Goal: Communication & Community: Answer question/provide support

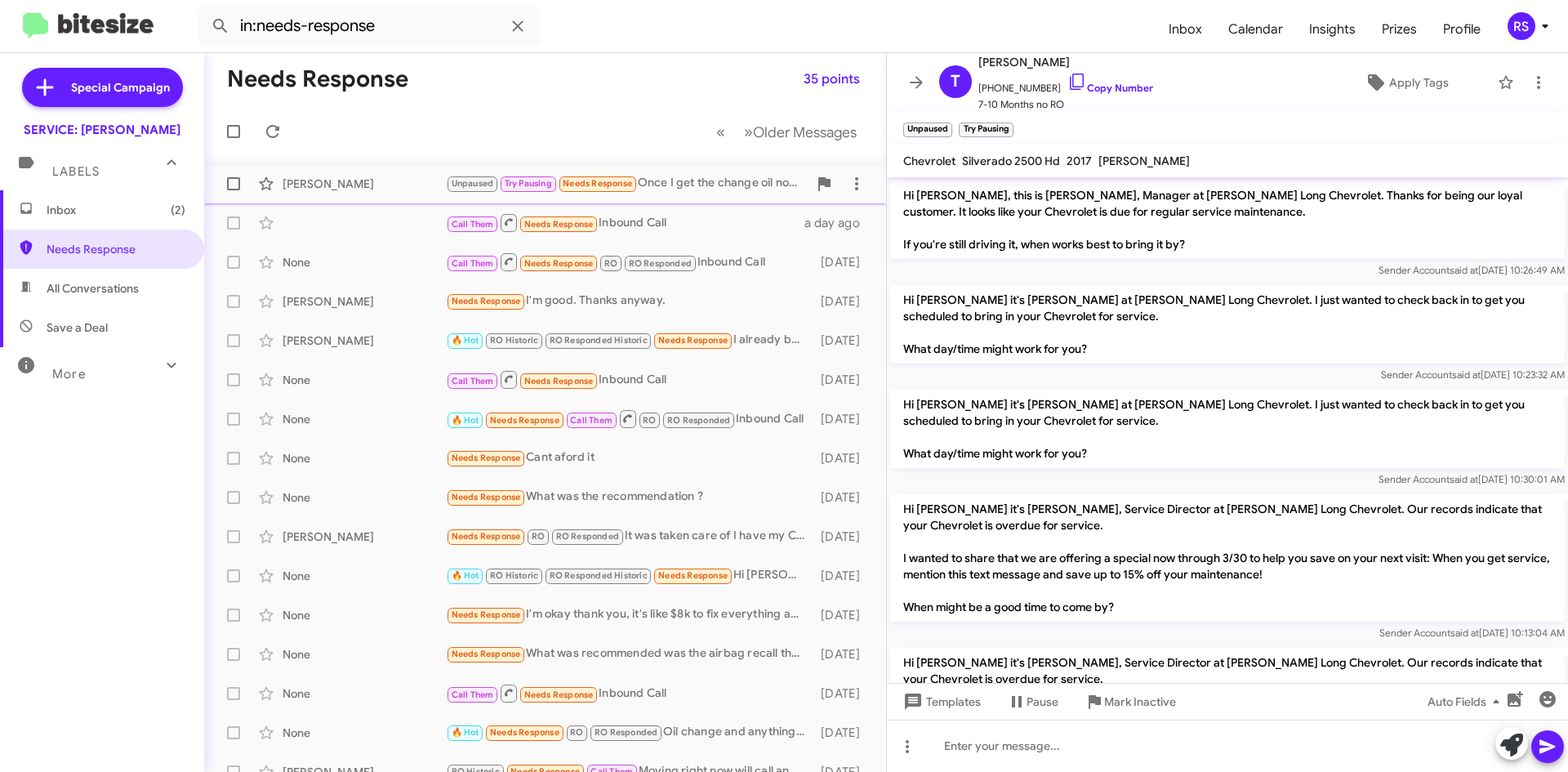
scroll to position [82, 0]
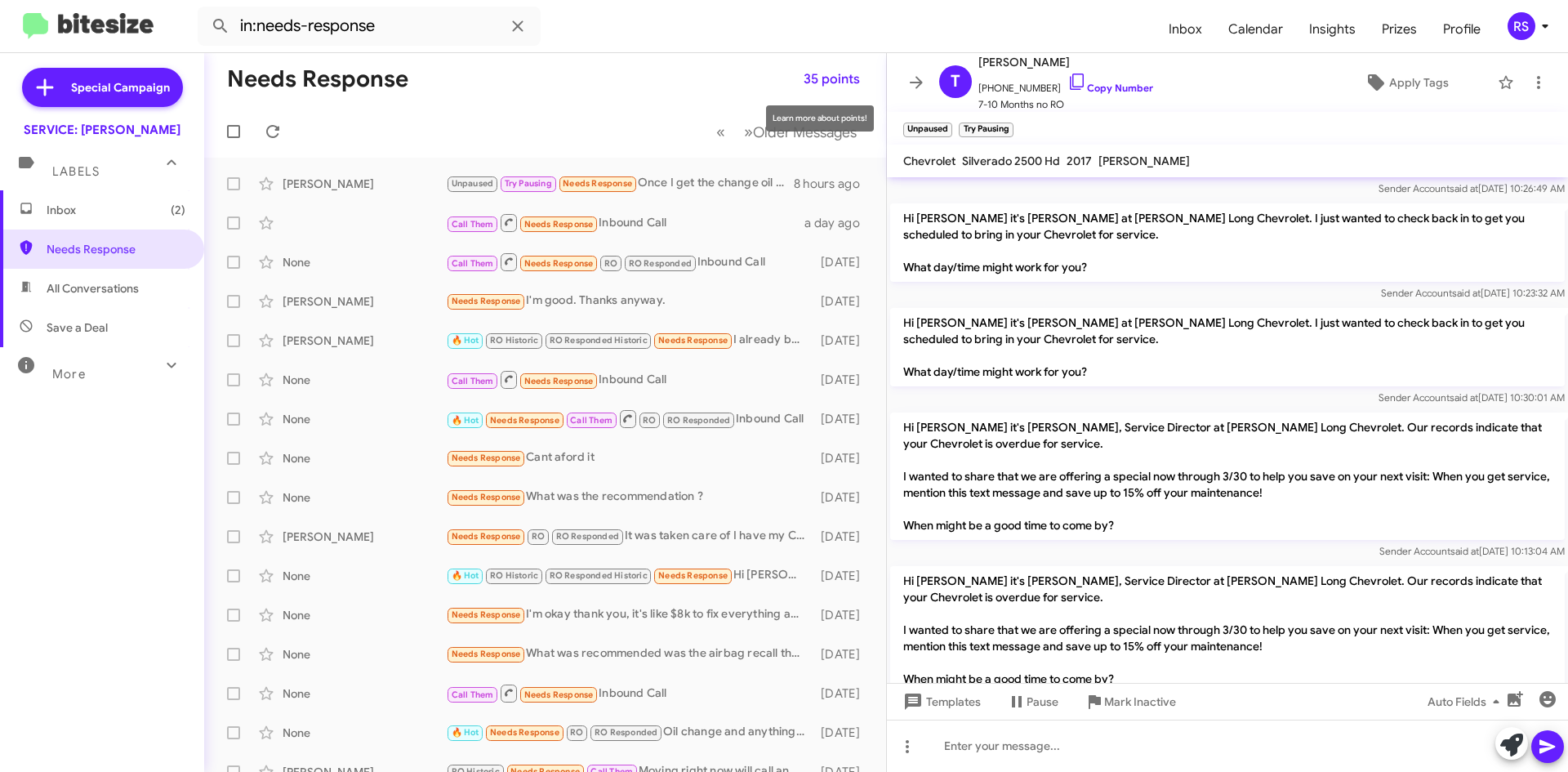
click at [792, 136] on mat-tooltip-component "Learn more about points!" at bounding box center [819, 118] width 131 height 49
click at [789, 132] on mat-tooltip-component "Learn more about points!" at bounding box center [819, 118] width 131 height 49
click at [744, 131] on span "»" at bounding box center [748, 132] width 9 height 20
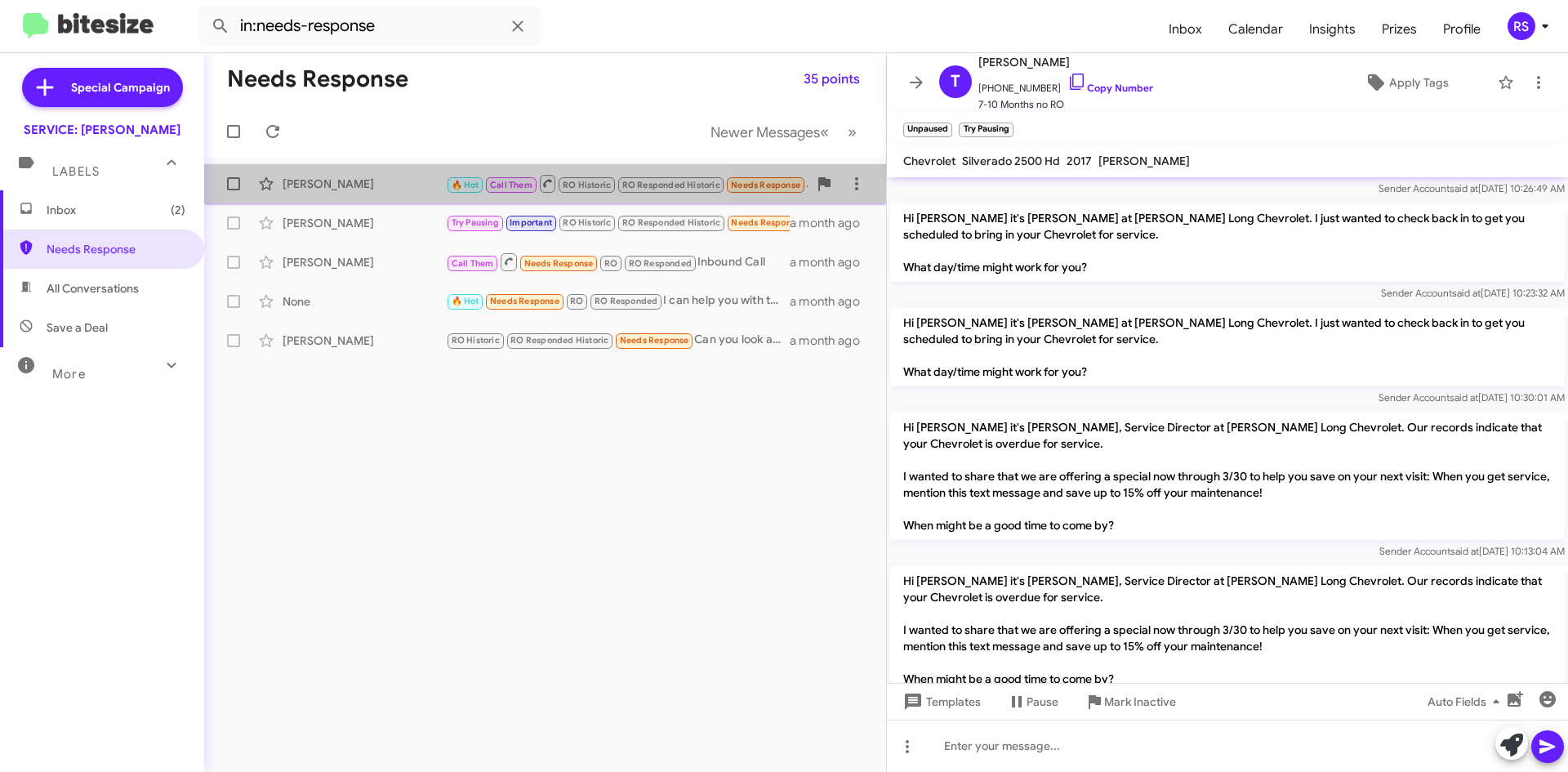
drag, startPoint x: 292, startPoint y: 181, endPoint x: 367, endPoint y: 208, distance: 79.7
click at [292, 182] on div "[PERSON_NAME]" at bounding box center [363, 183] width 163 height 16
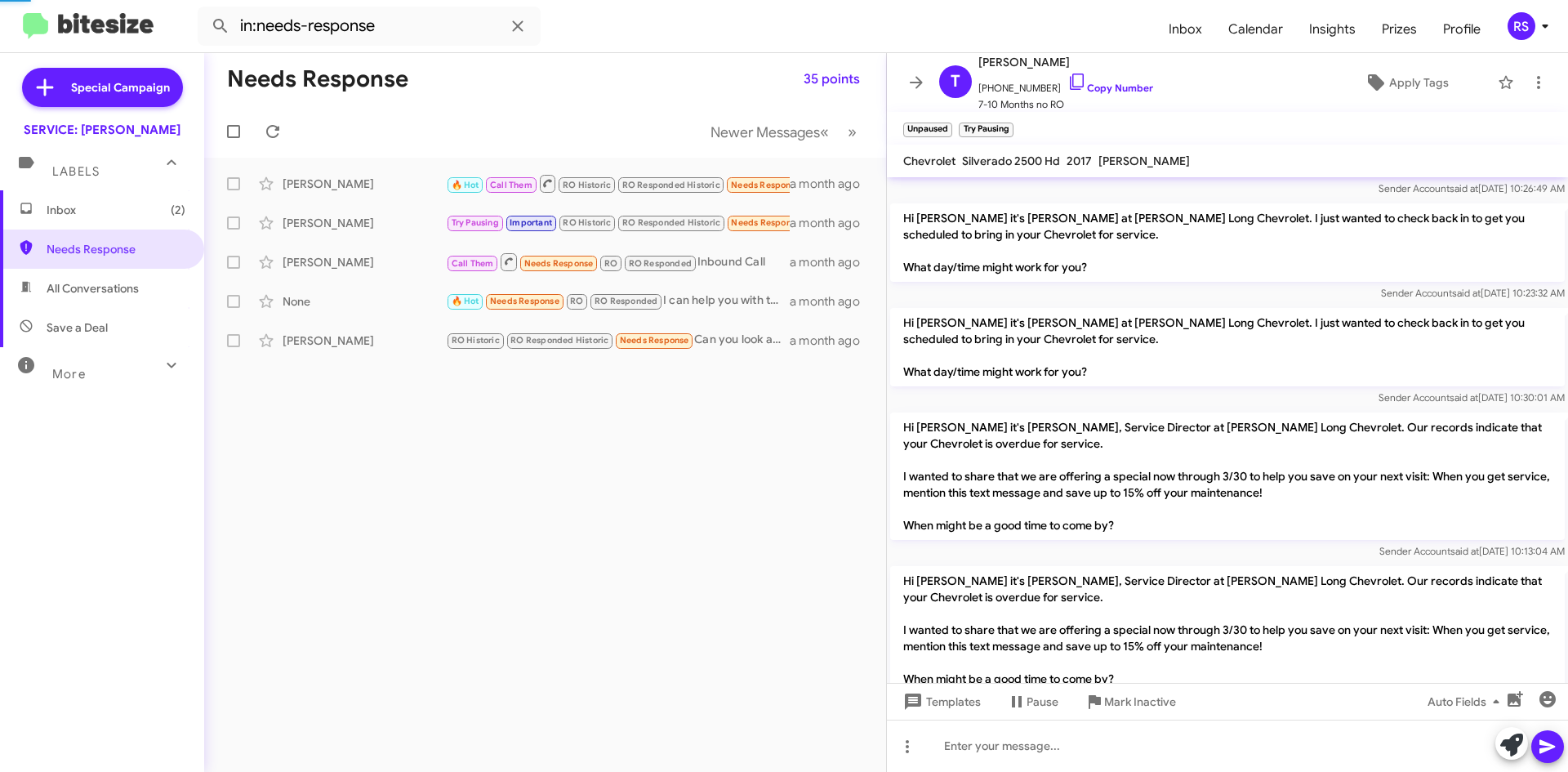
scroll to position [716, 0]
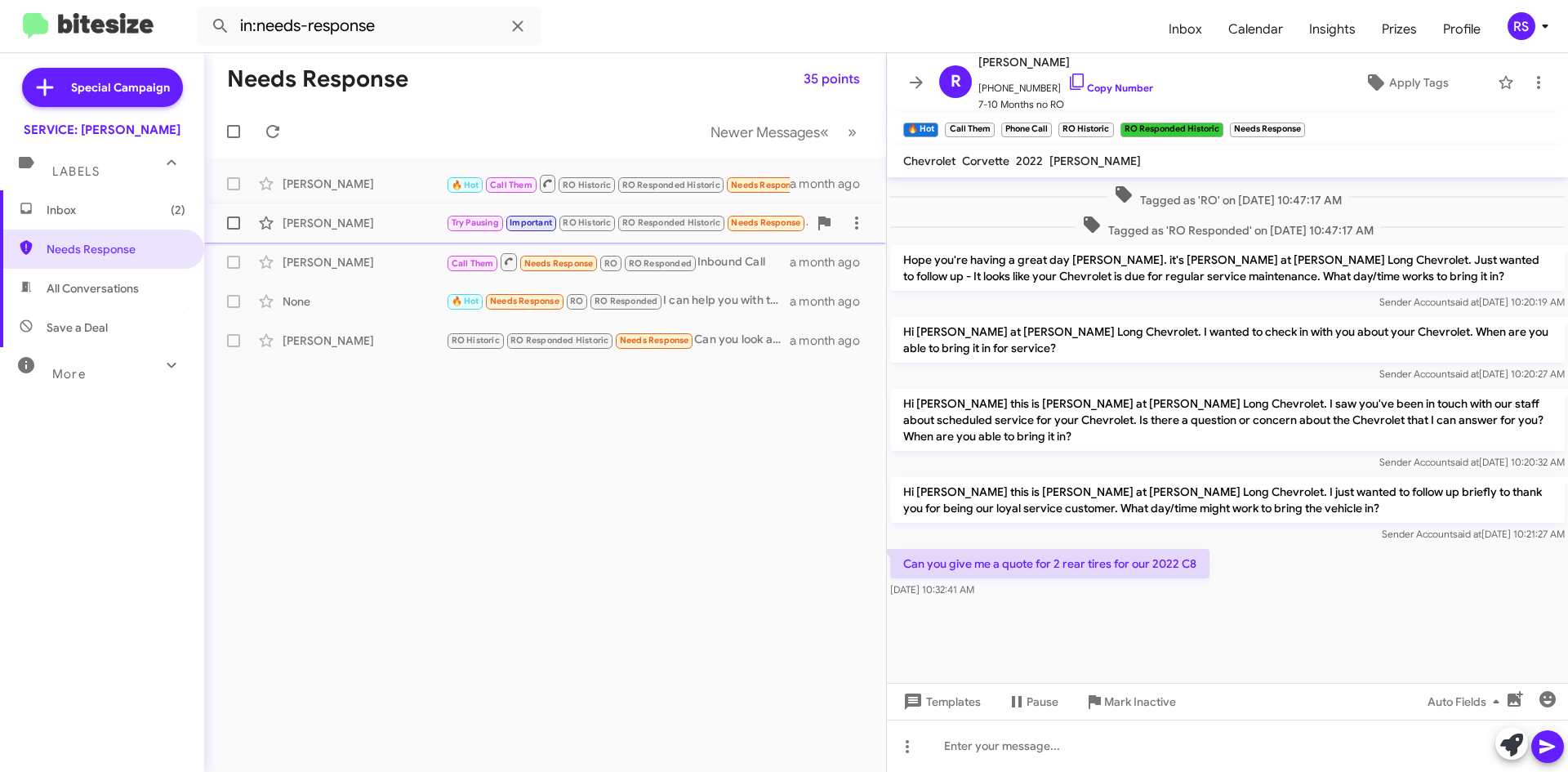
click at [299, 224] on div "[PERSON_NAME]" at bounding box center [363, 223] width 163 height 16
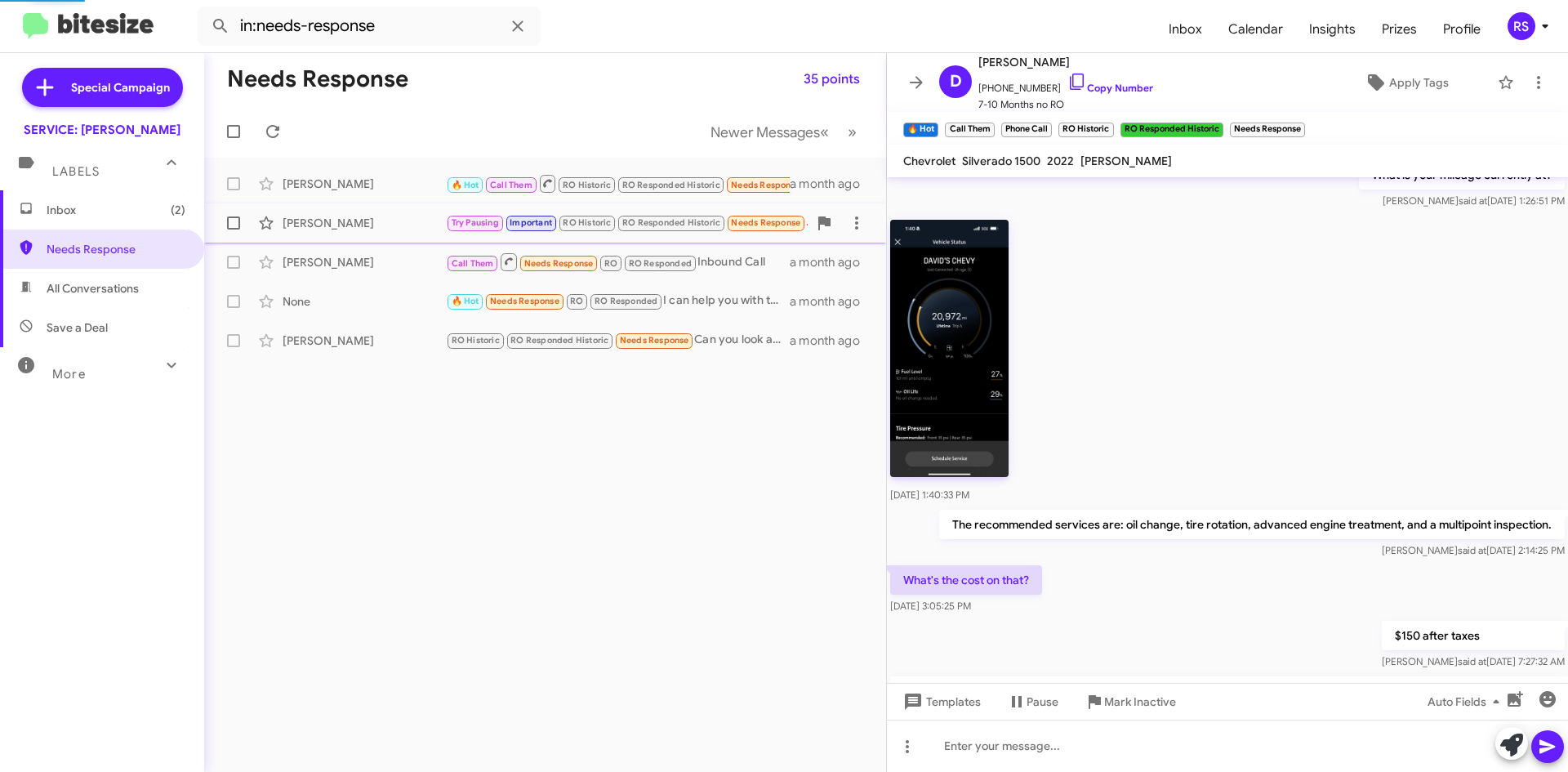
scroll to position [1119, 0]
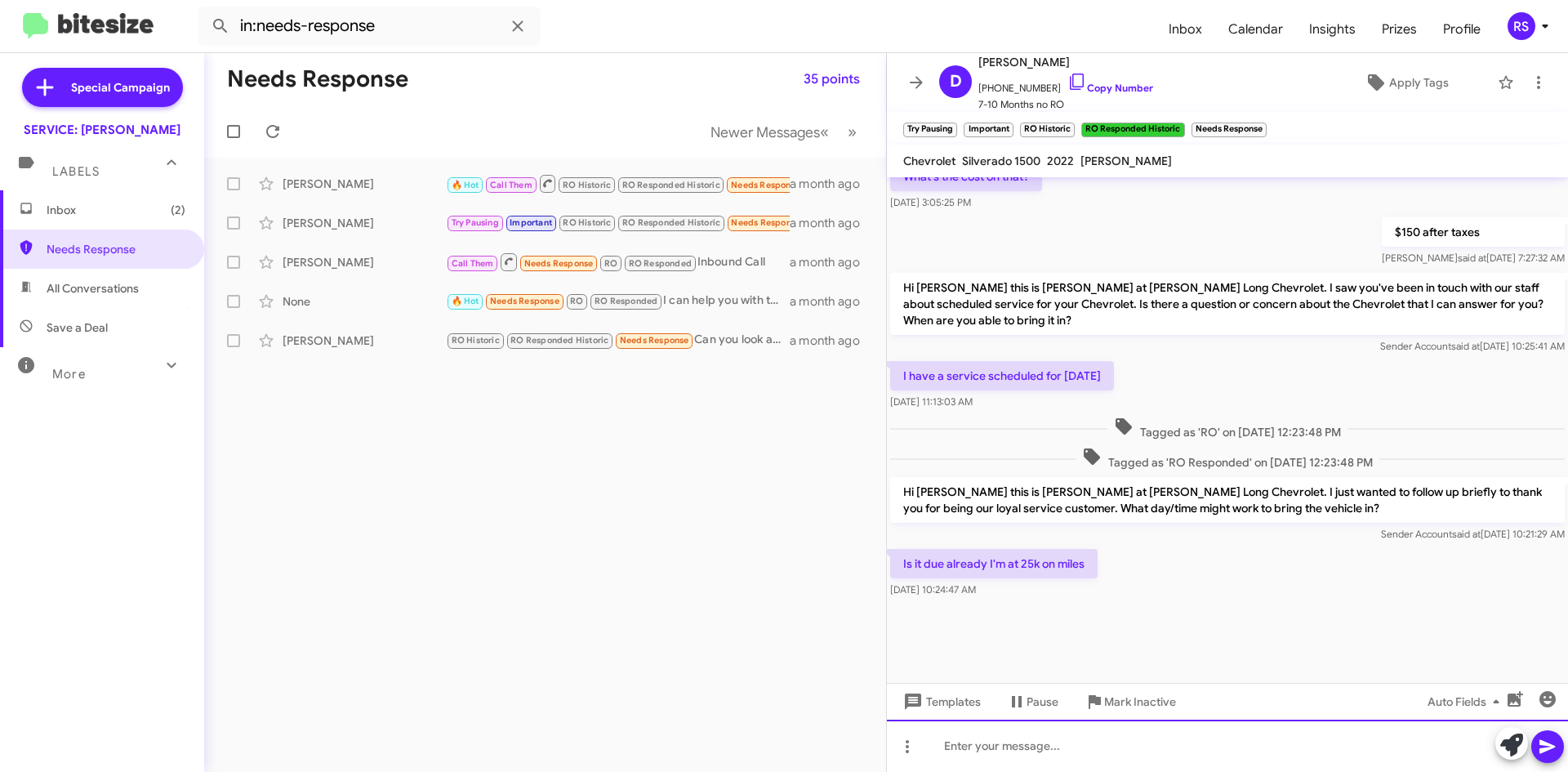
click at [1087, 746] on div at bounding box center [1228, 745] width 681 height 52
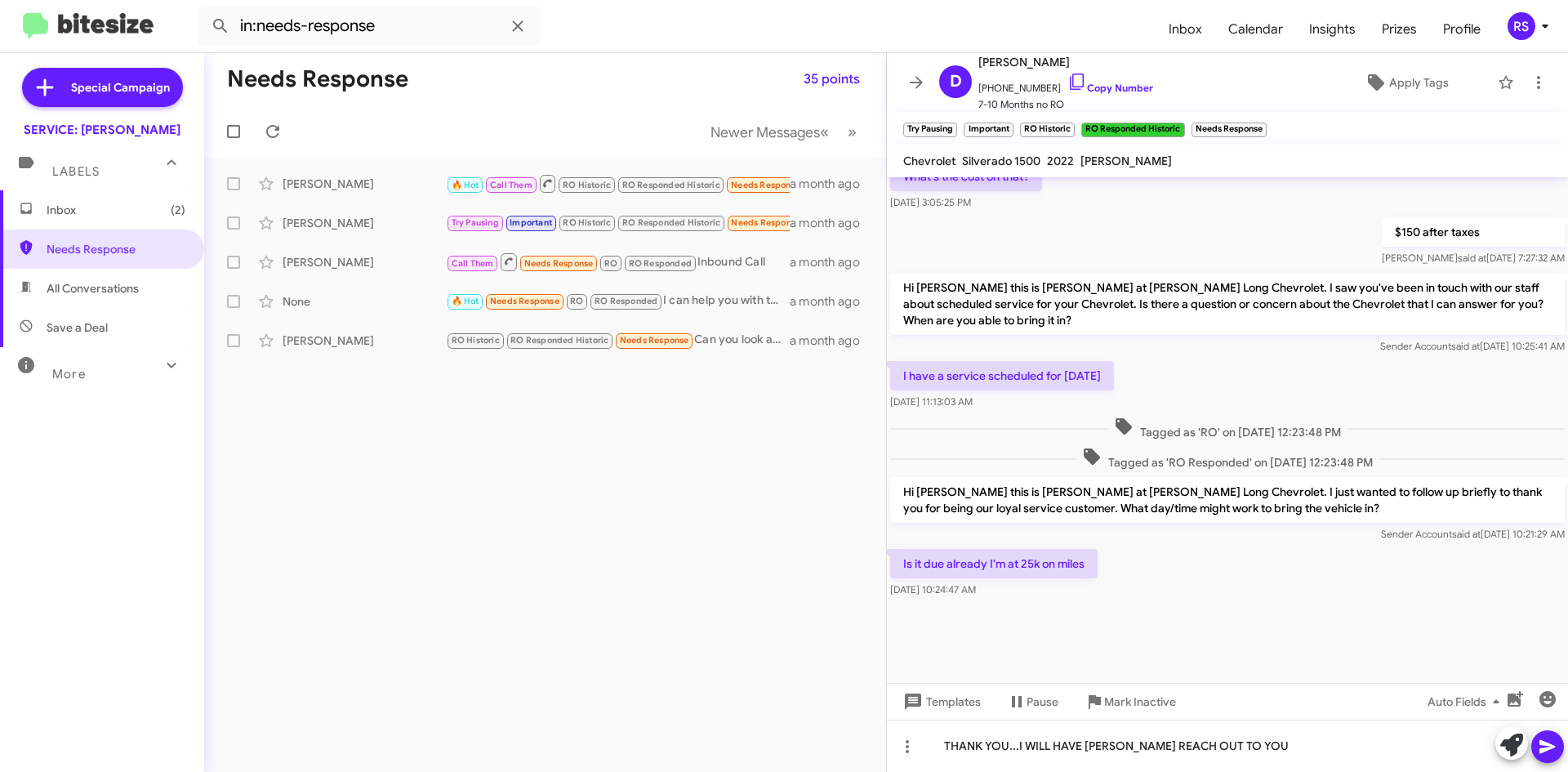
click at [1554, 738] on icon at bounding box center [1547, 746] width 20 height 20
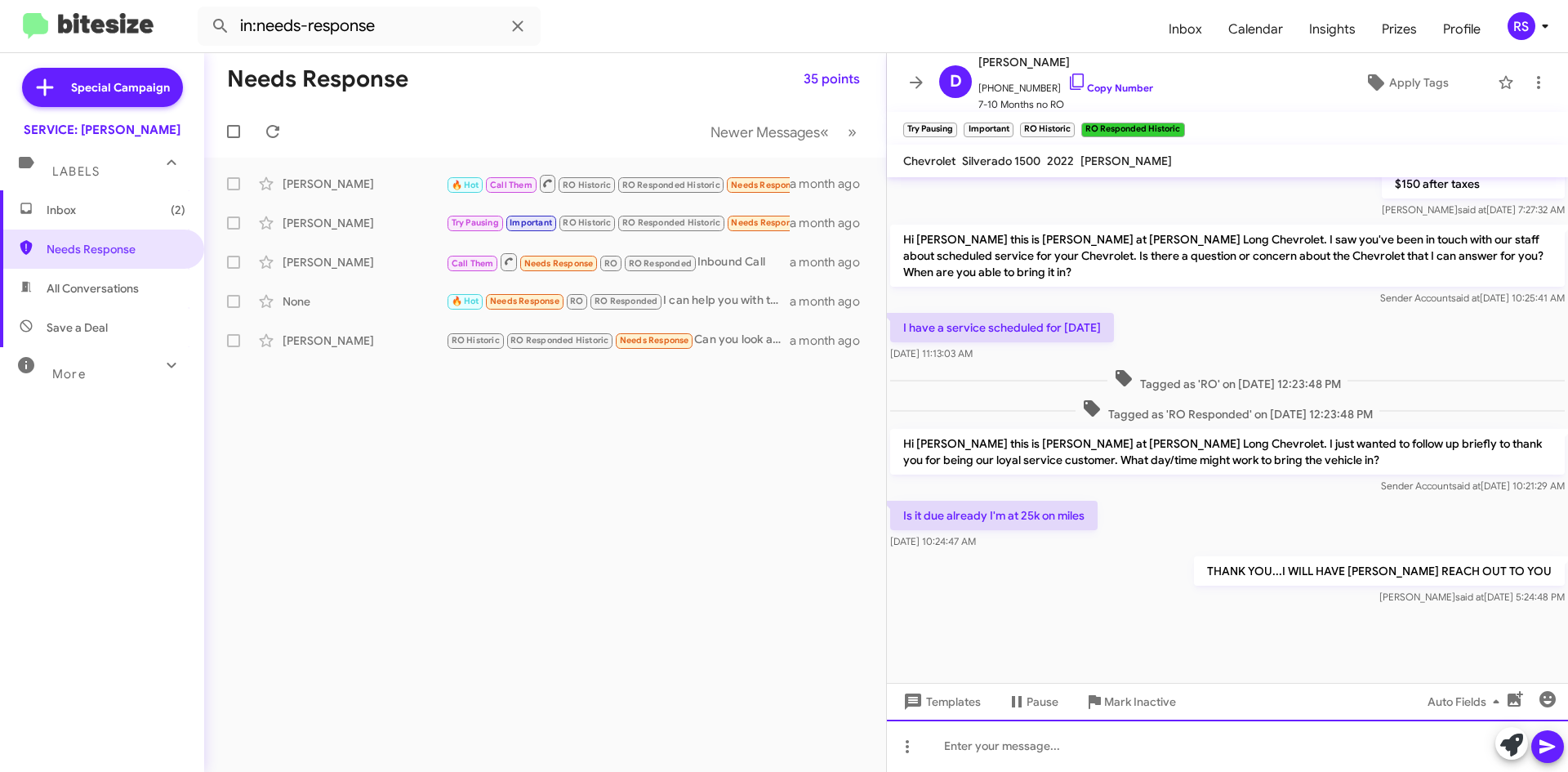
scroll to position [1179, 0]
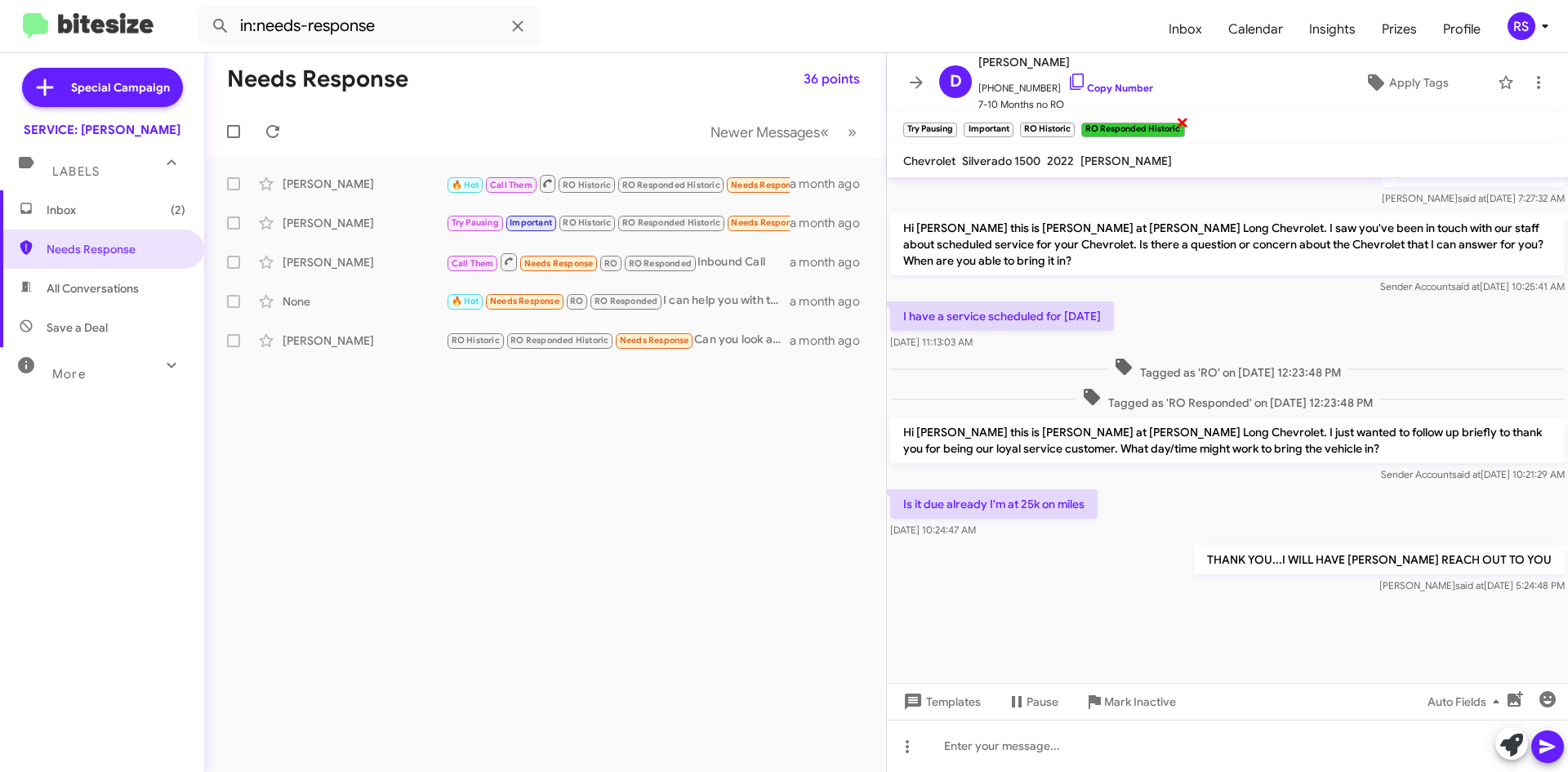
click at [1182, 124] on span "×" at bounding box center [1182, 121] width 13 height 20
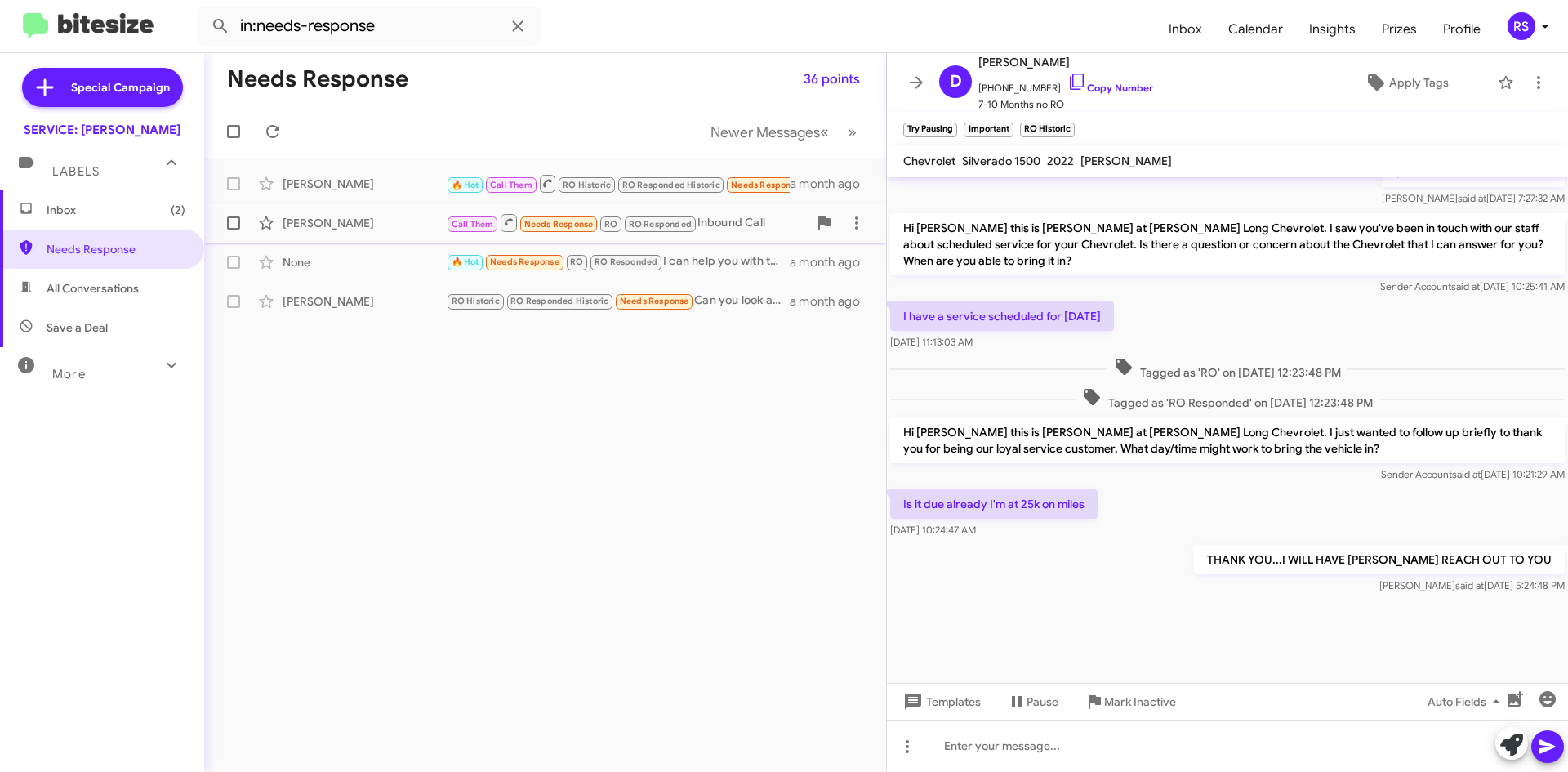
click at [331, 222] on div "[PERSON_NAME]" at bounding box center [363, 223] width 163 height 16
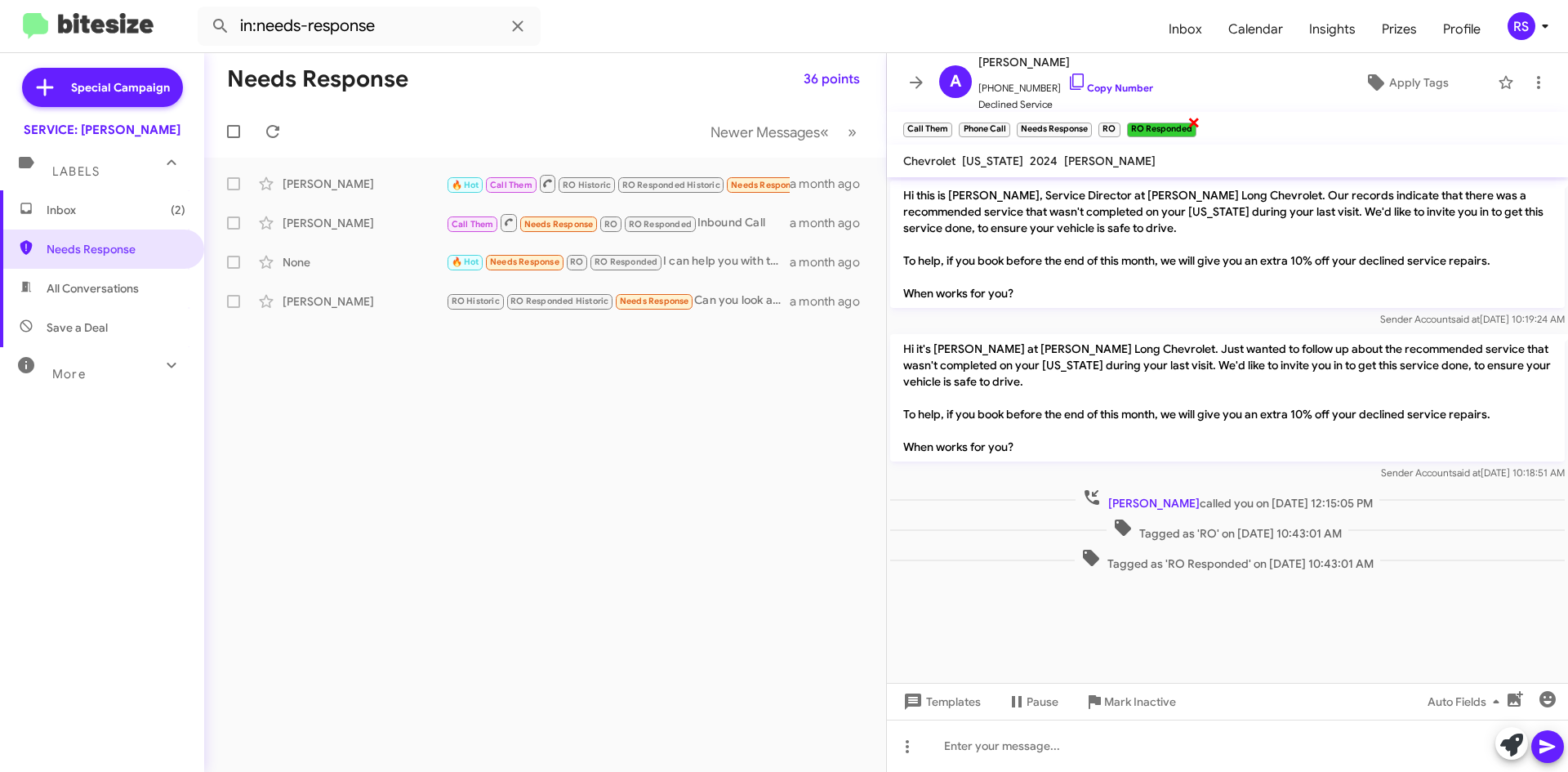
click at [1193, 122] on span "×" at bounding box center [1193, 121] width 13 height 20
click at [1091, 122] on span "×" at bounding box center [1089, 121] width 13 height 20
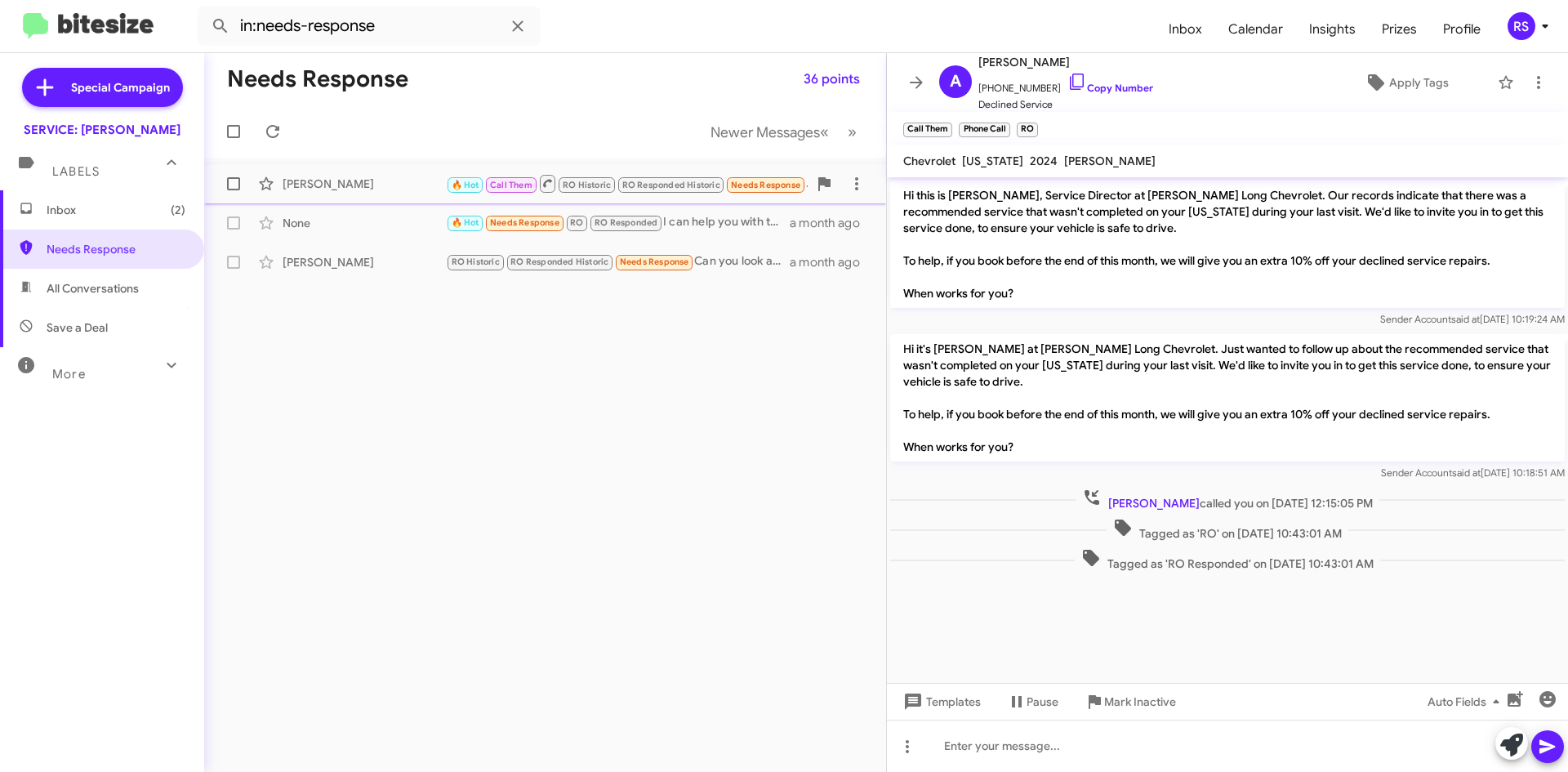
click at [308, 185] on div "[PERSON_NAME]" at bounding box center [363, 183] width 163 height 16
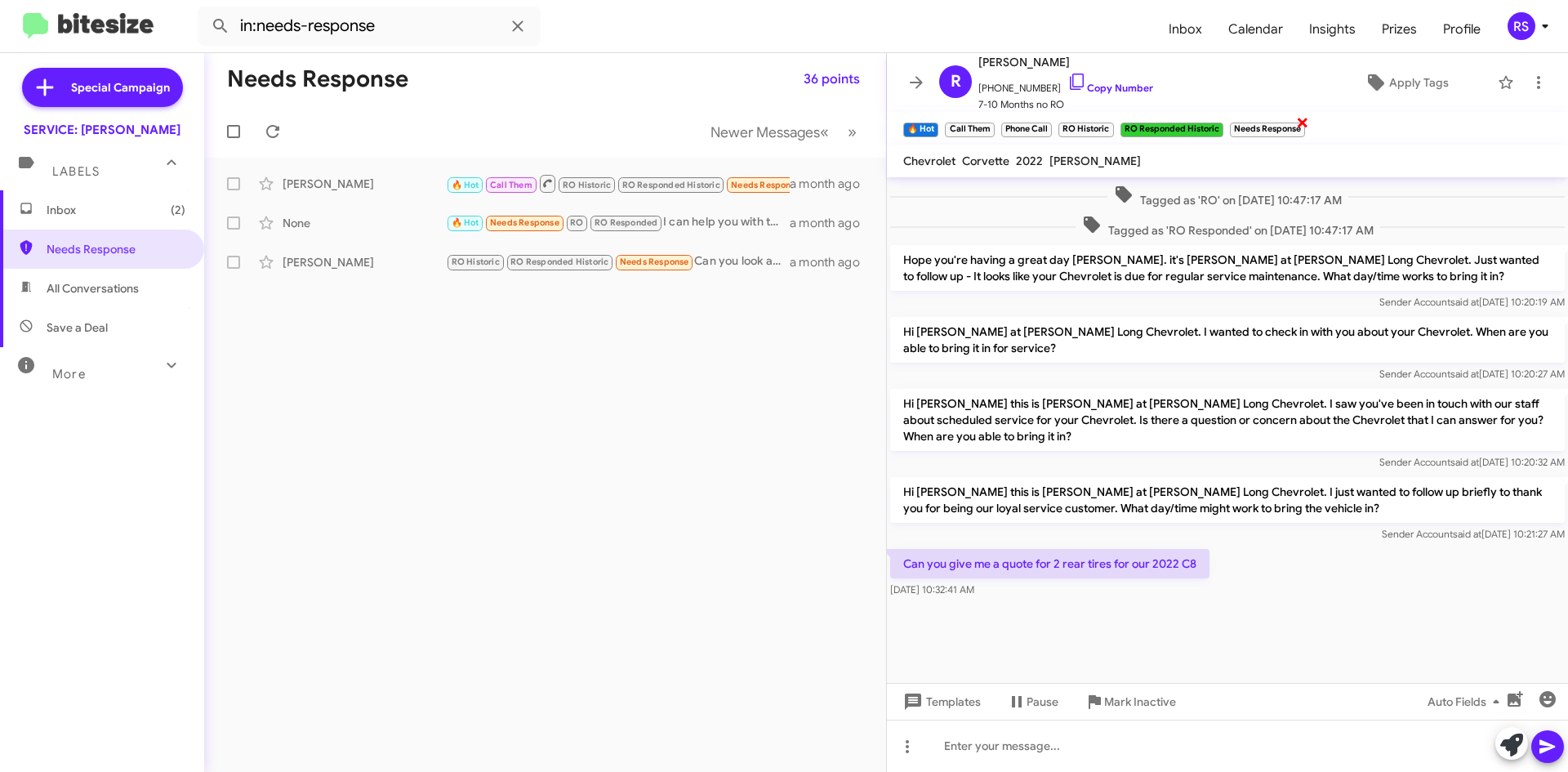
click at [1307, 121] on span "×" at bounding box center [1302, 121] width 13 height 20
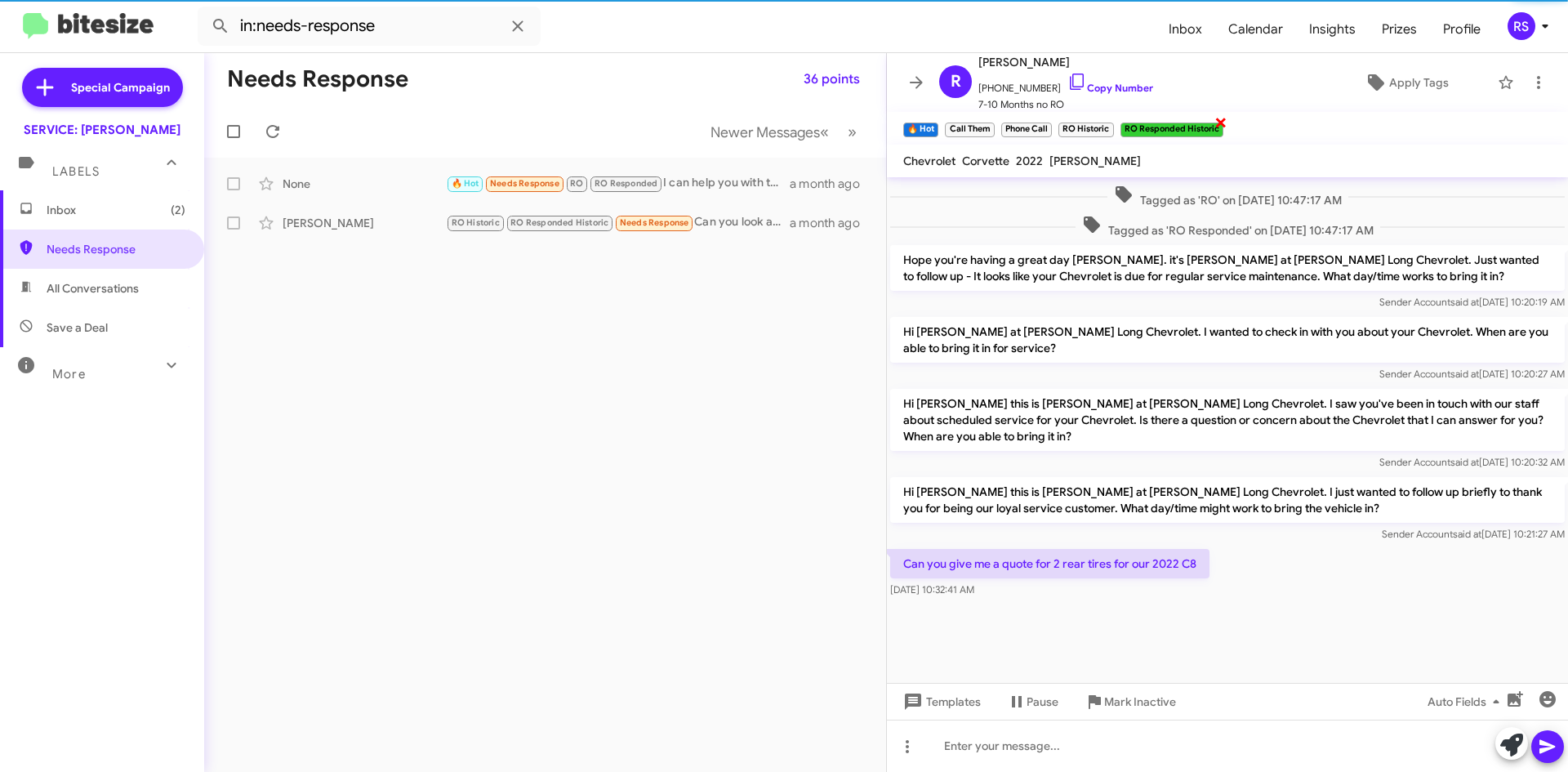
click at [1224, 124] on span "×" at bounding box center [1220, 121] width 13 height 20
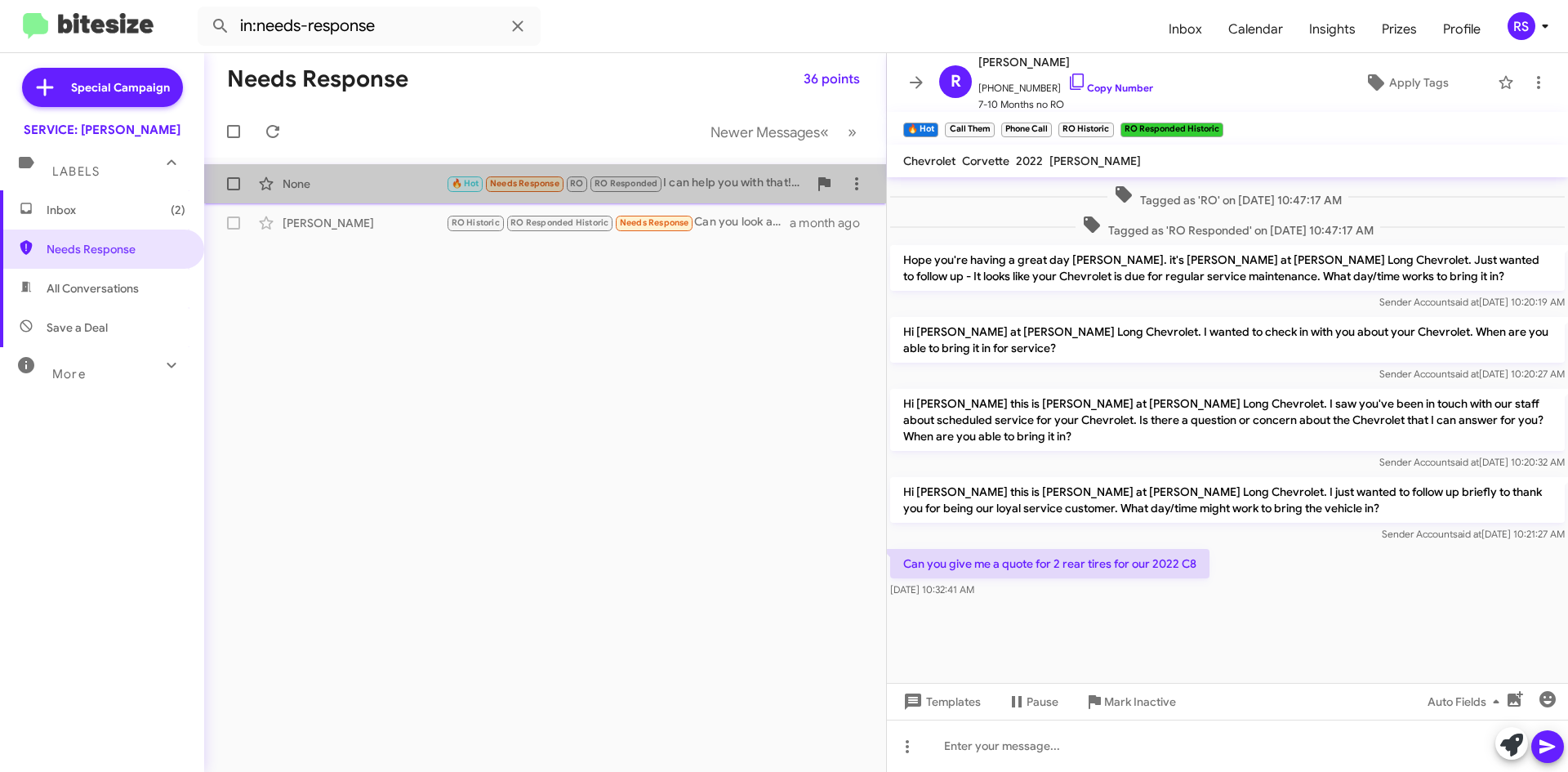
click at [294, 181] on div "None" at bounding box center [363, 183] width 163 height 16
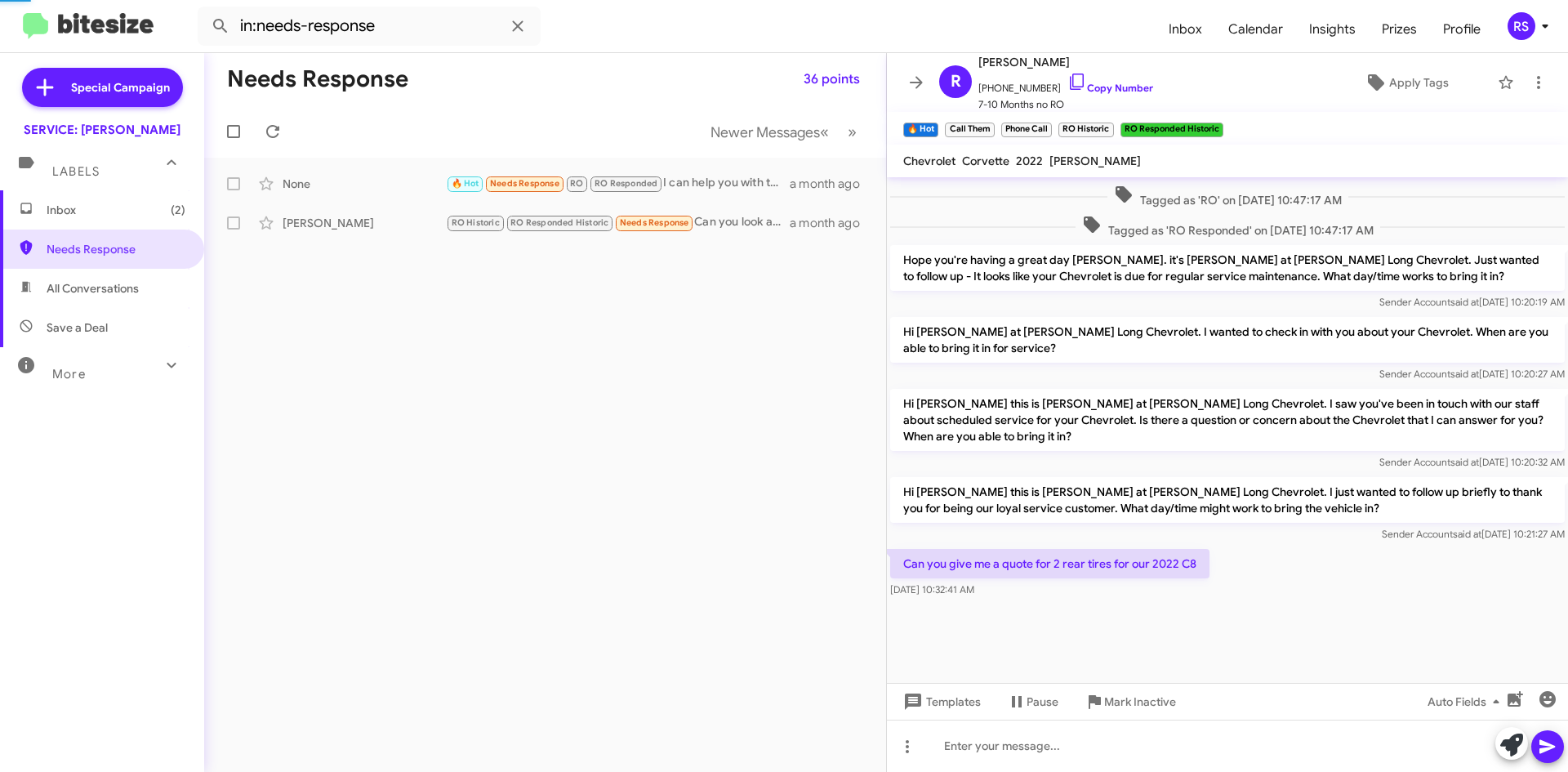
scroll to position [62, 0]
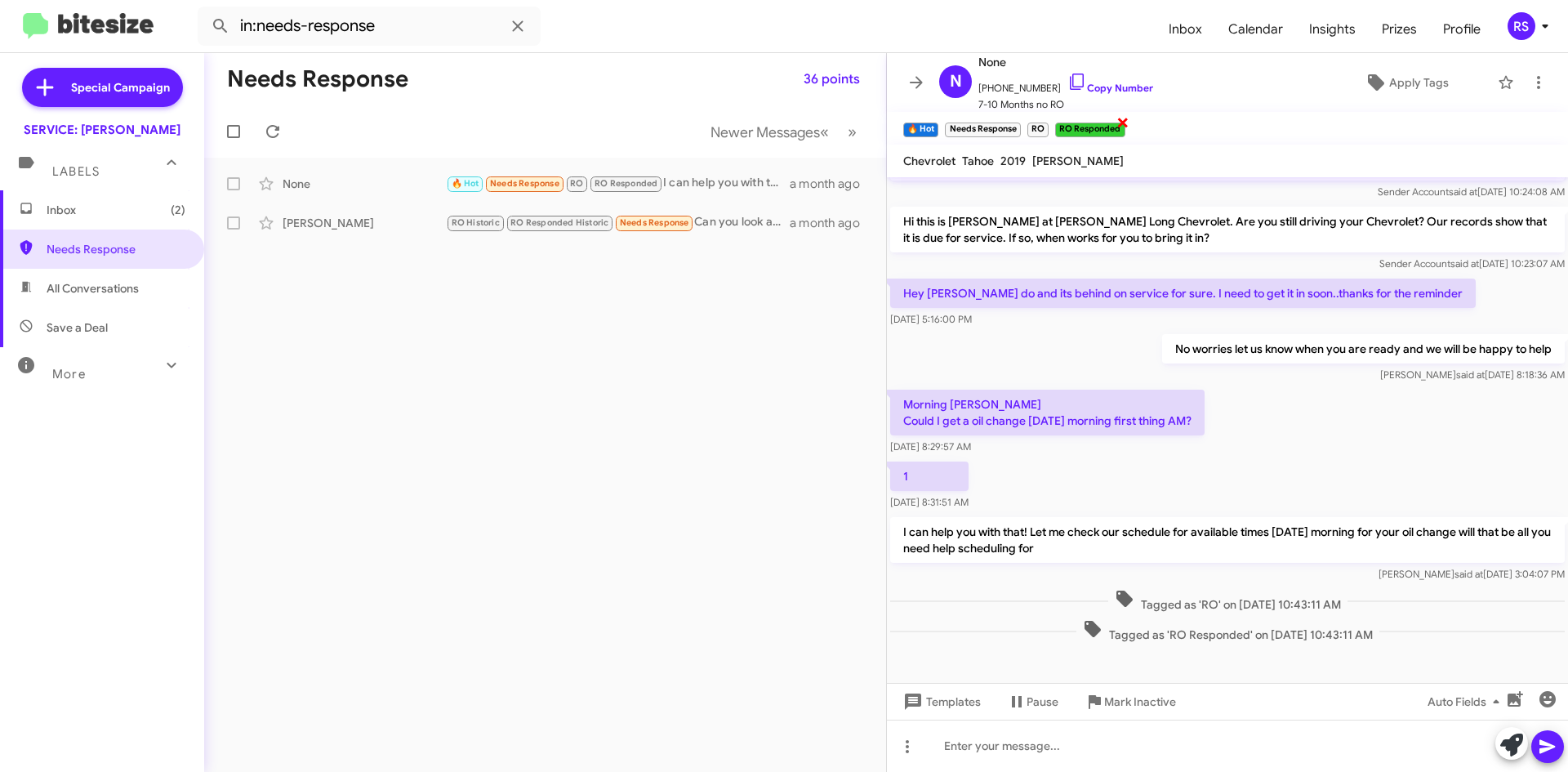
click at [1123, 120] on span "×" at bounding box center [1122, 121] width 13 height 20
click at [1021, 121] on span "×" at bounding box center [1018, 121] width 13 height 20
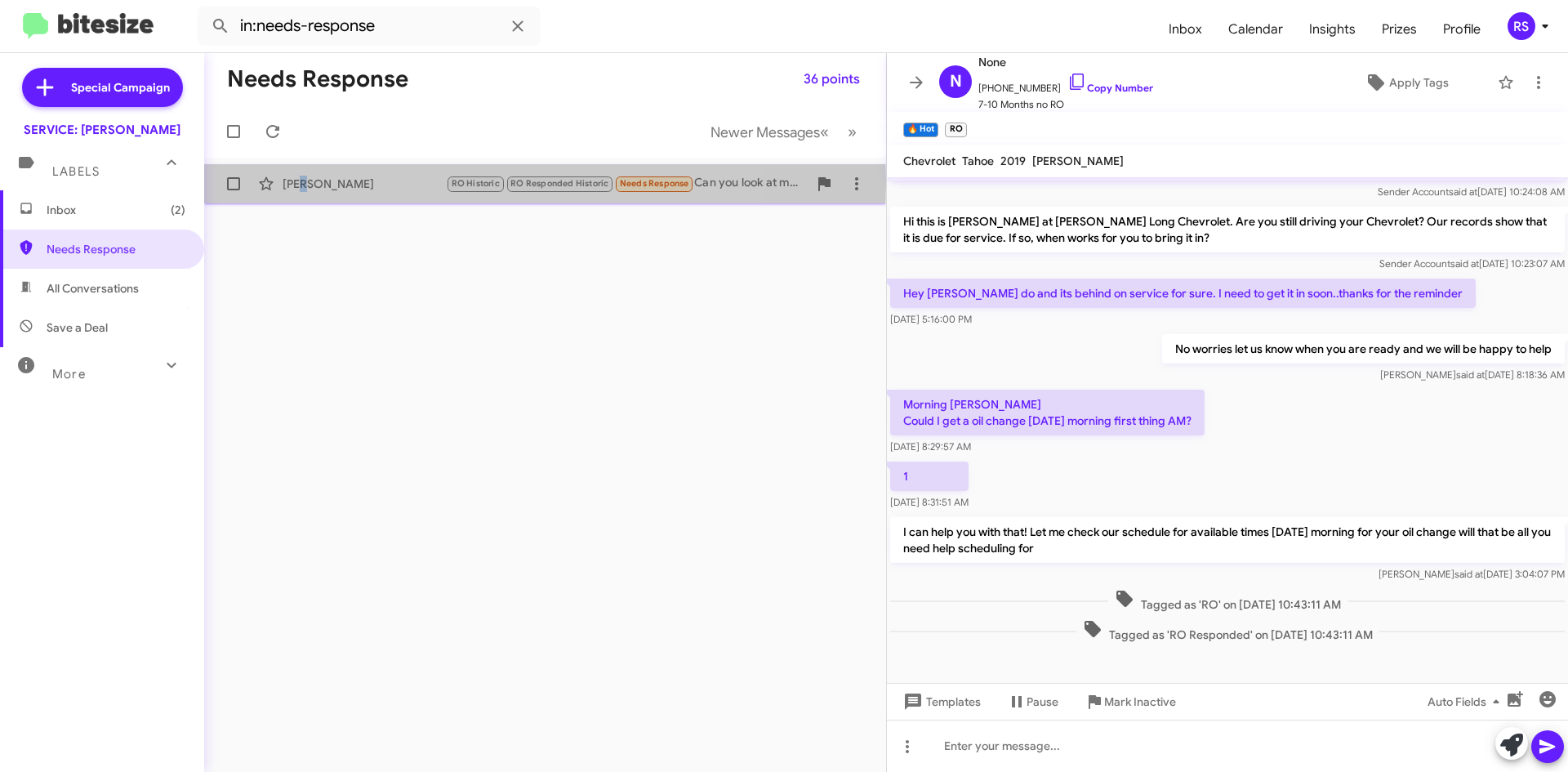
click at [307, 183] on div "[PERSON_NAME]" at bounding box center [363, 183] width 163 height 16
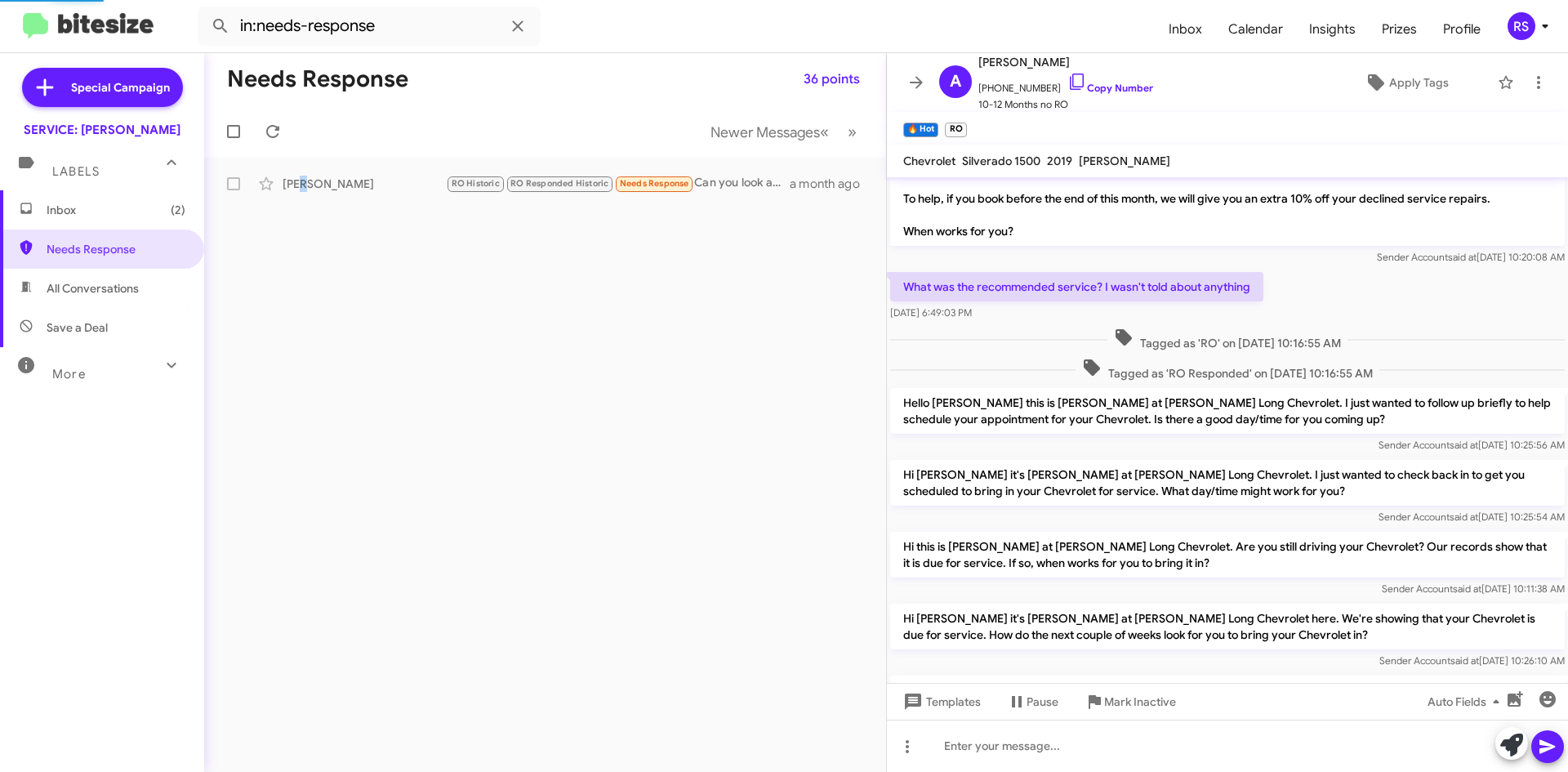
scroll to position [920, 0]
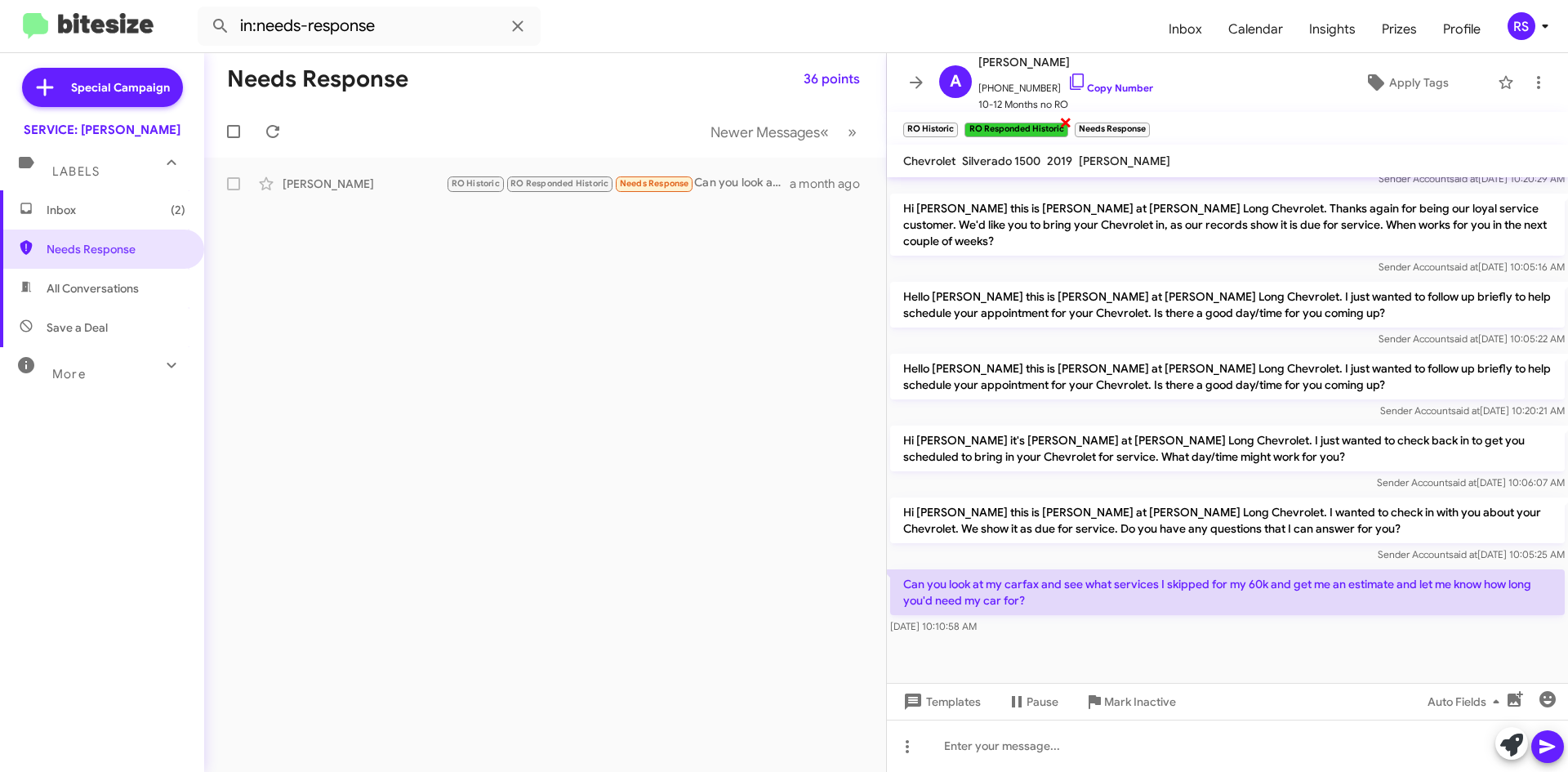
click at [1064, 123] on span "×" at bounding box center [1065, 121] width 13 height 20
click at [1039, 120] on span "×" at bounding box center [1037, 121] width 13 height 20
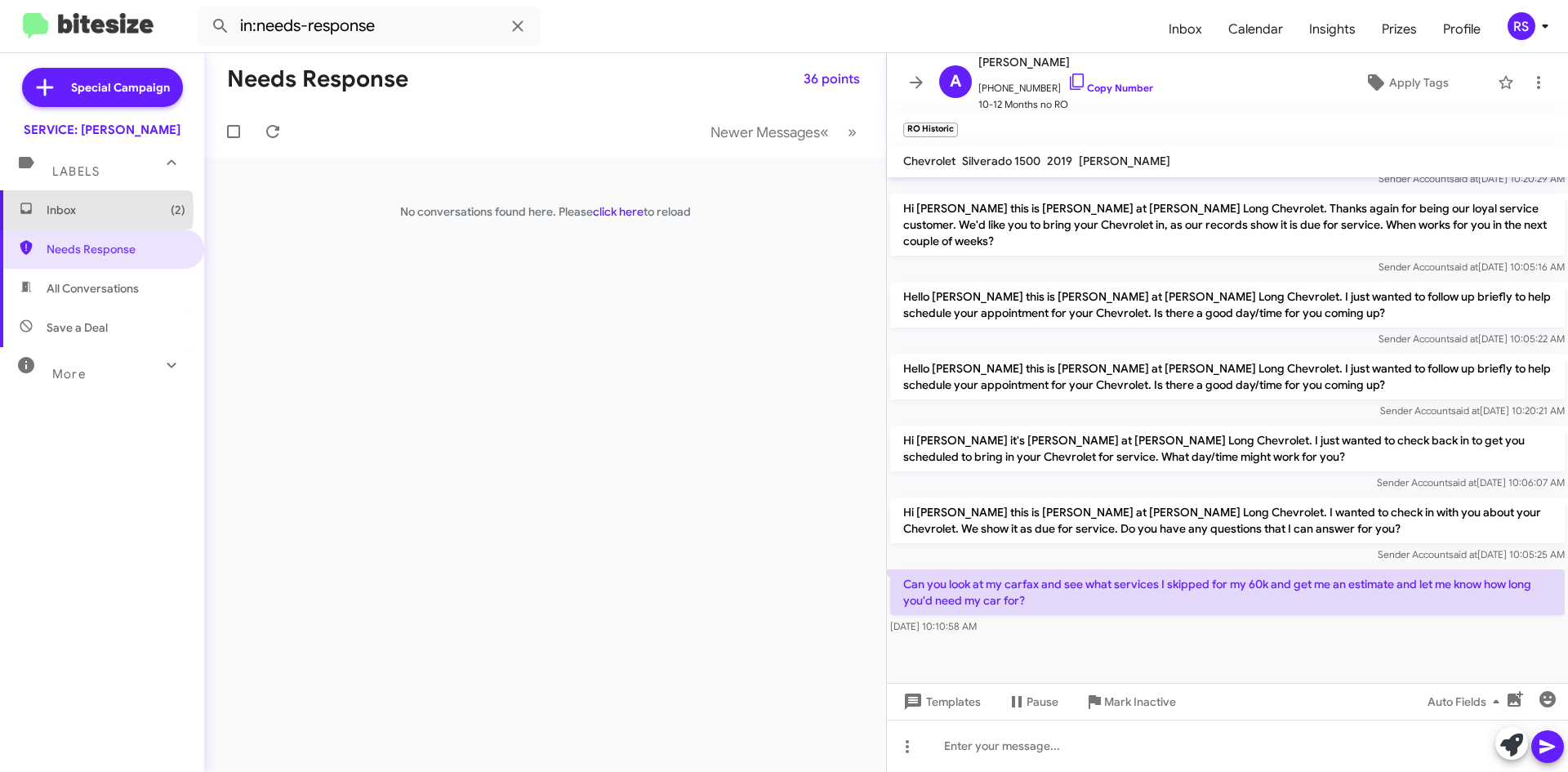
click at [63, 210] on span "Inbox (2)" at bounding box center [116, 209] width 139 height 16
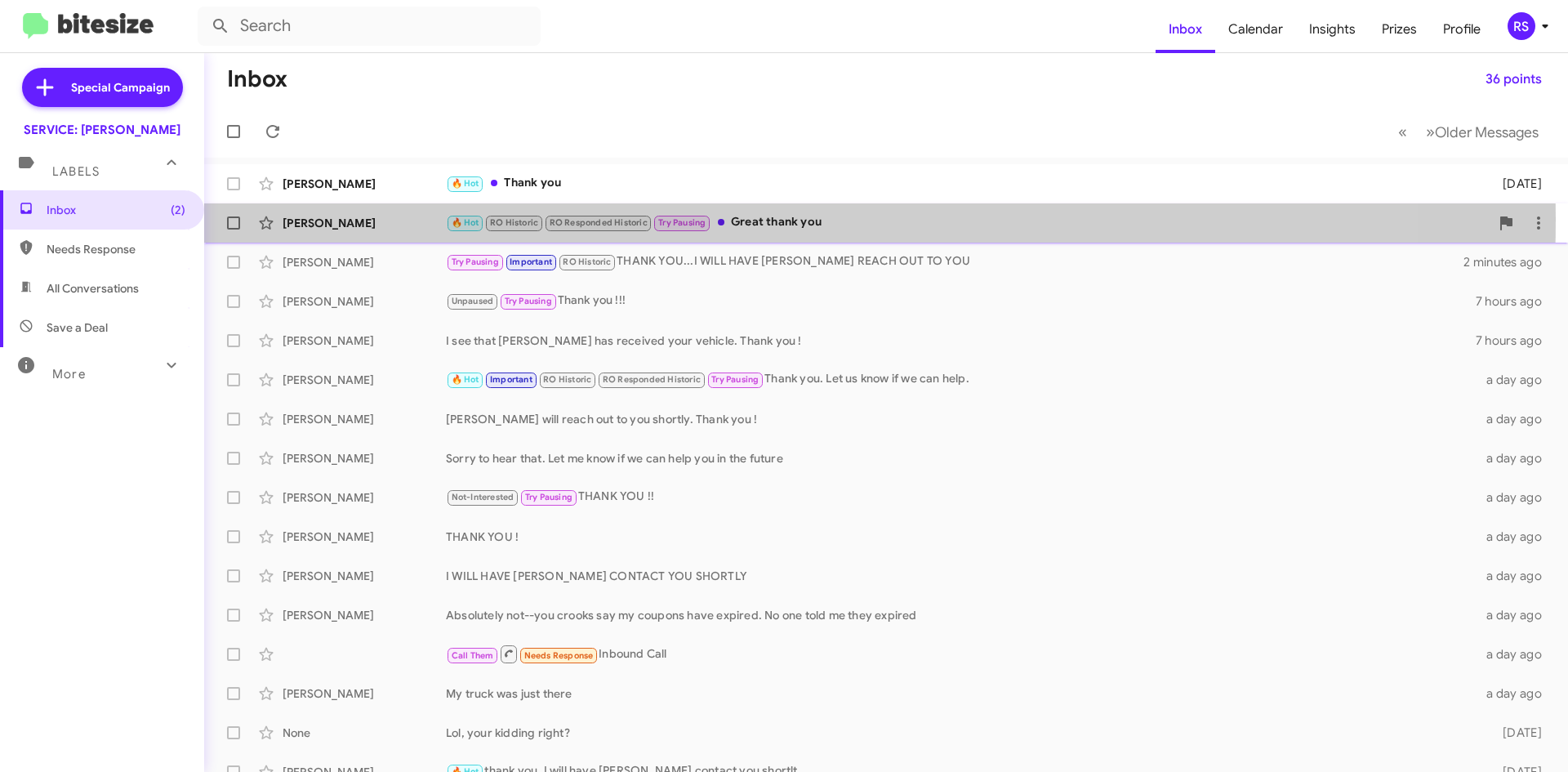
click at [346, 219] on div "[PERSON_NAME]" at bounding box center [363, 223] width 163 height 16
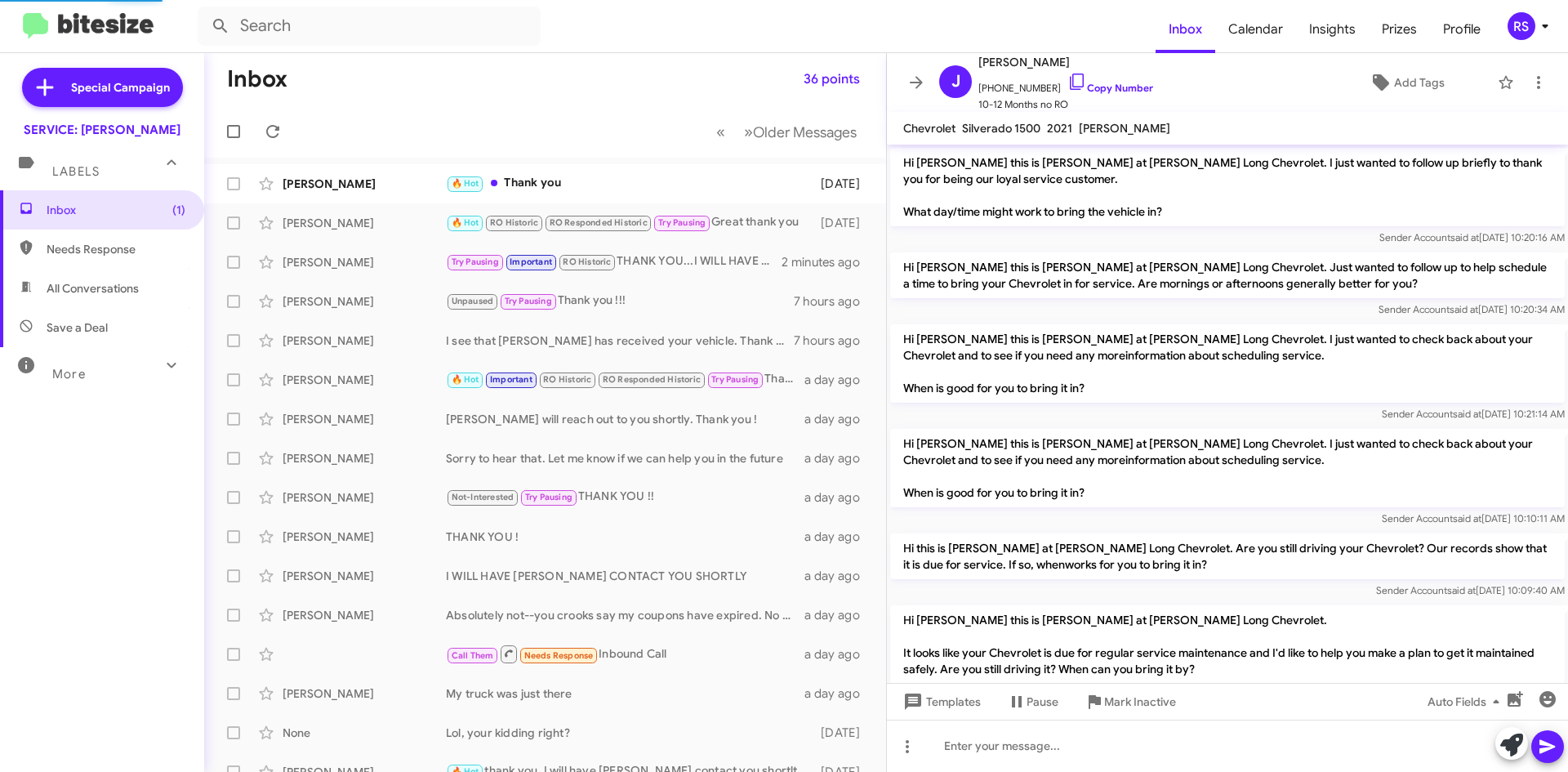
scroll to position [963, 0]
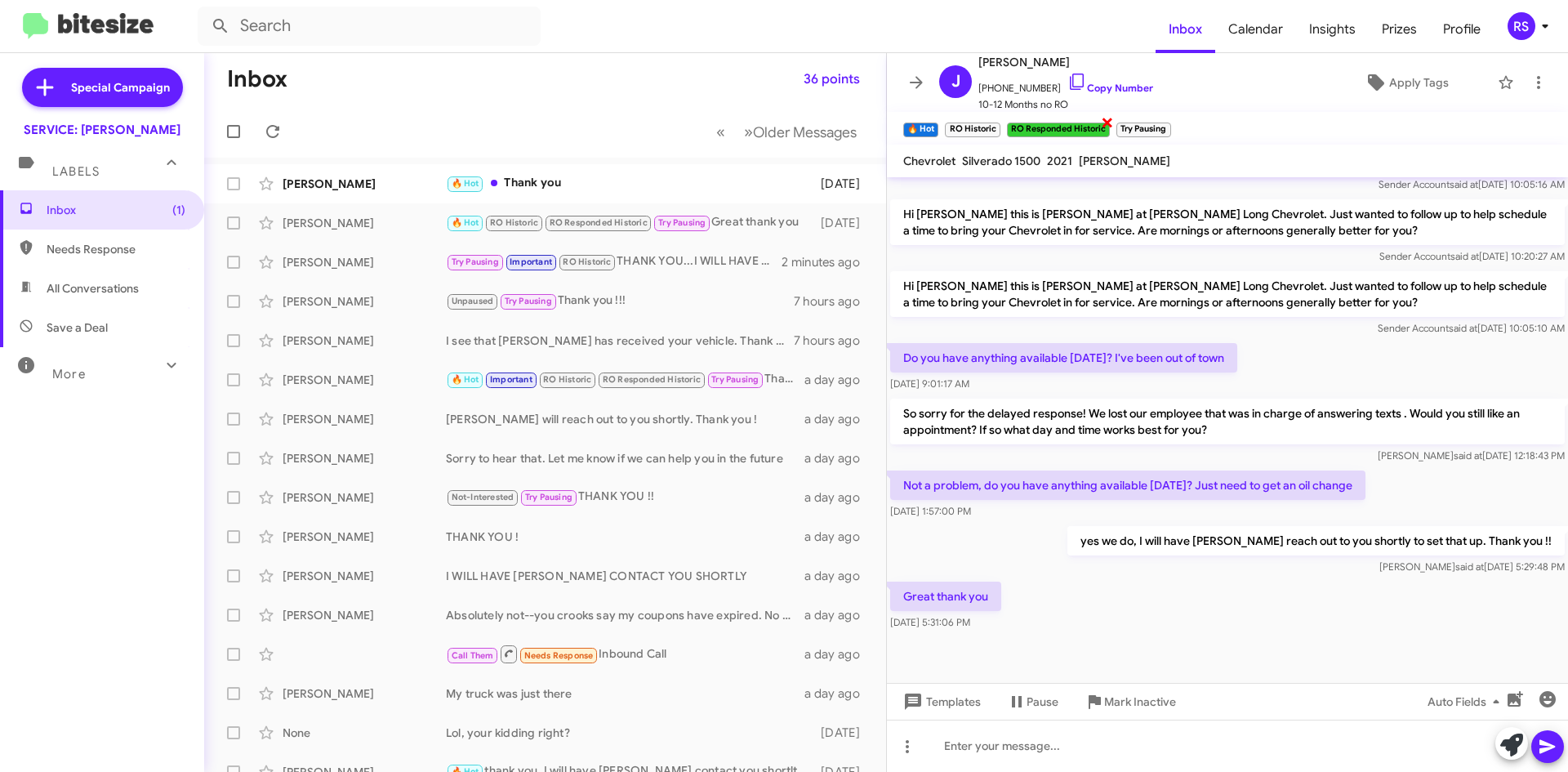
click at [1108, 120] on span "×" at bounding box center [1106, 121] width 13 height 20
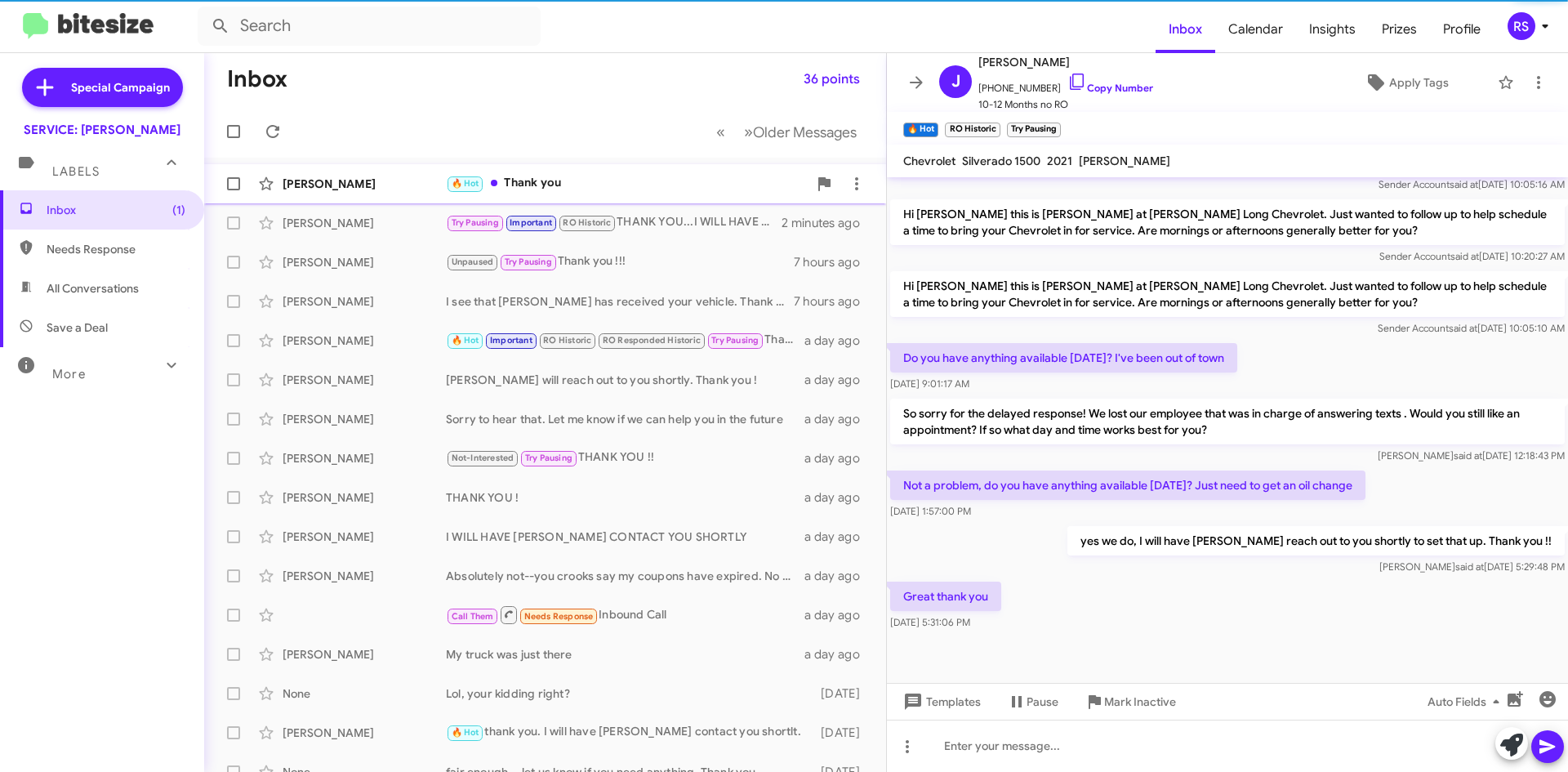
click at [377, 177] on div "[PERSON_NAME]" at bounding box center [363, 183] width 163 height 16
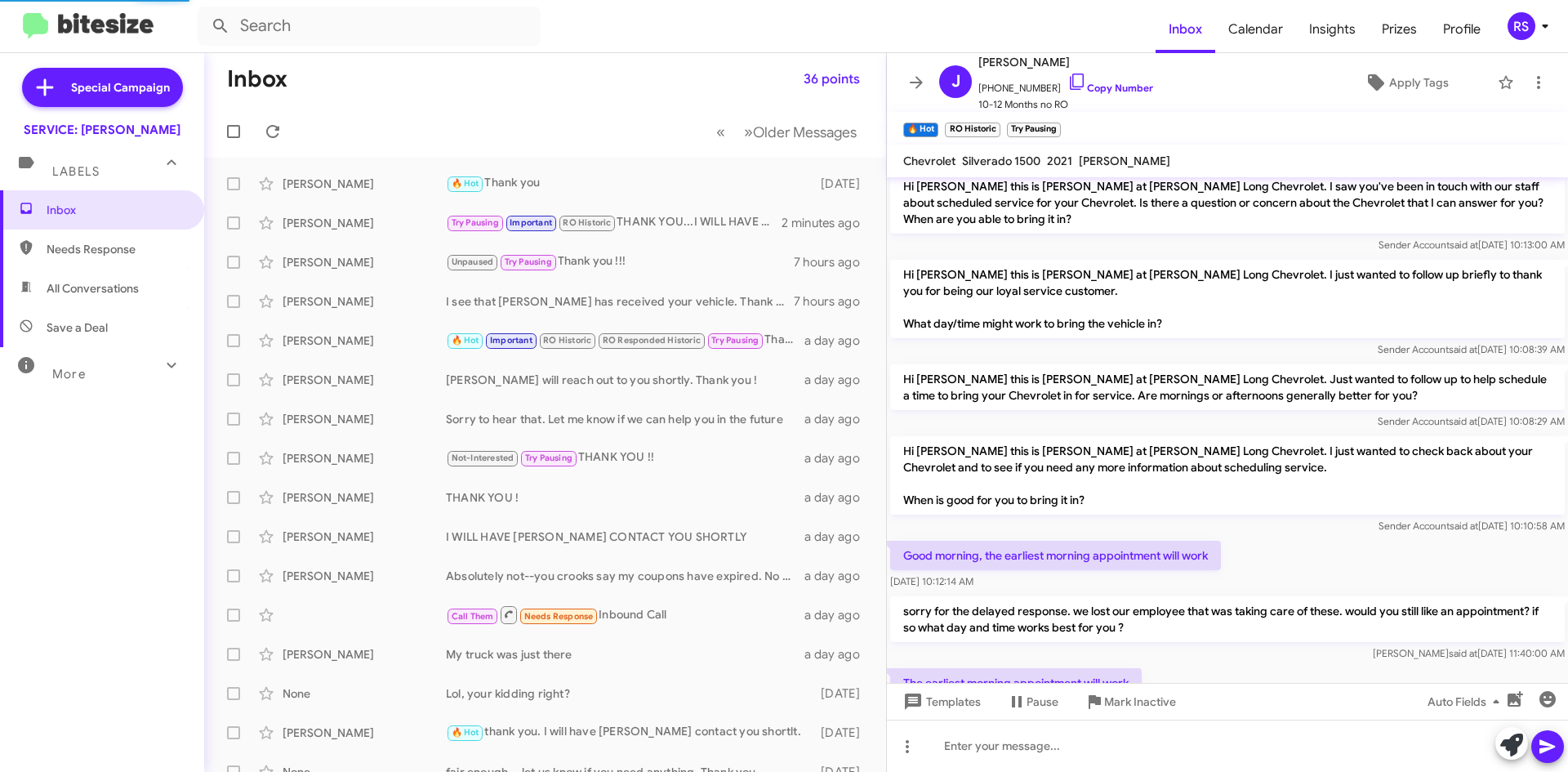
scroll to position [1193, 0]
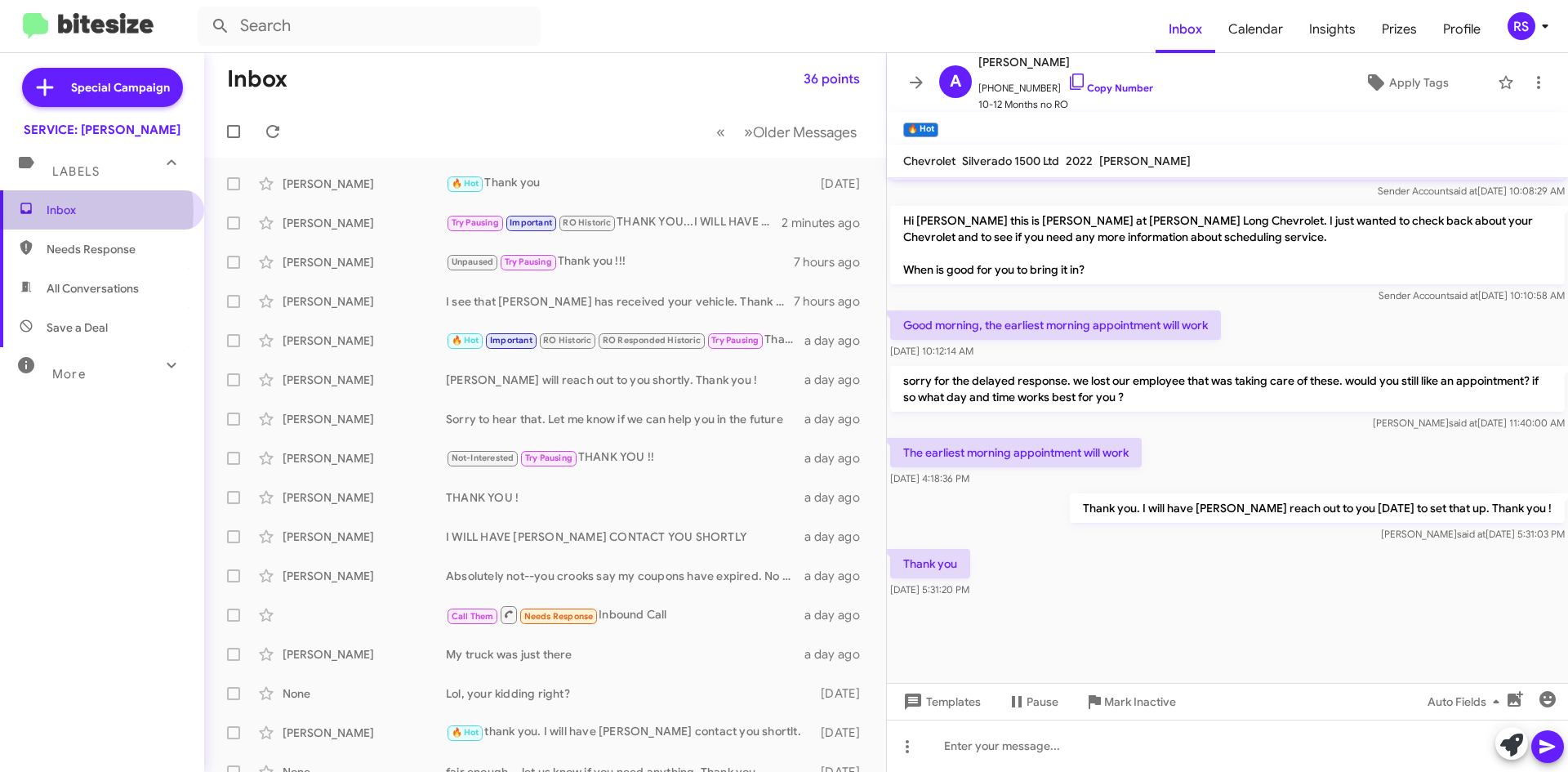
click at [60, 210] on span "Inbox" at bounding box center [116, 209] width 139 height 16
